Goal: Go to known website: Access a specific website the user already knows

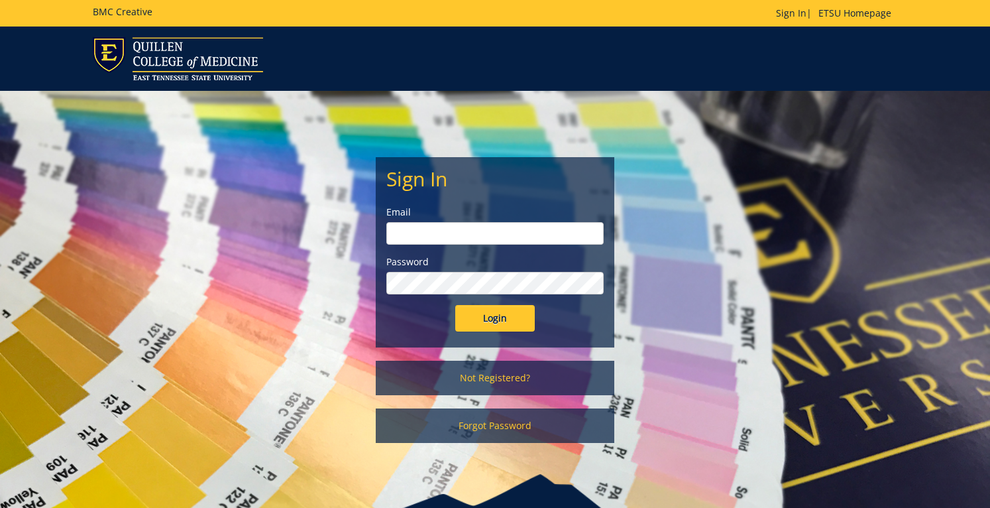
click at [431, 231] on input "email" at bounding box center [495, 233] width 217 height 23
type input "sluderp@etsu.edu"
click at [495, 320] on input "Login" at bounding box center [495, 318] width 80 height 27
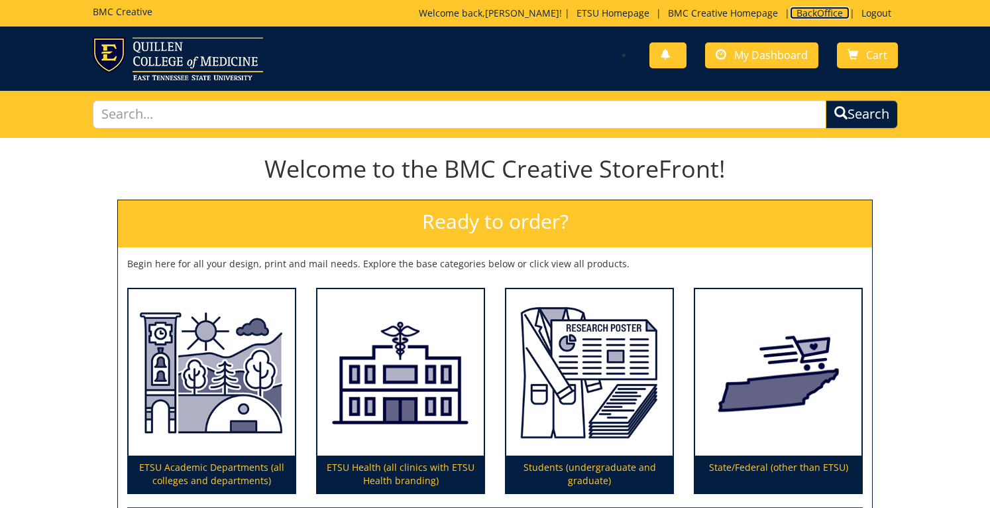
click at [823, 15] on link "BackOffice" at bounding box center [820, 13] width 60 height 13
